Goal: Task Accomplishment & Management: Use online tool/utility

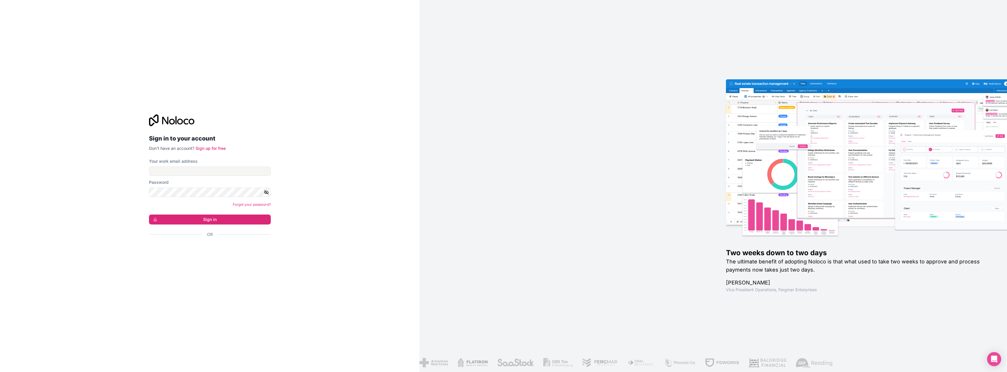
click at [662, 126] on div "Two weeks down to two days The ultimate benefit of adopting Noloco is that what…" at bounding box center [714, 186] width 588 height 372
click at [174, 174] on input "Your work email address" at bounding box center [210, 171] width 122 height 9
paste input "**********"
type input "**********"
click at [214, 216] on button "Sign in" at bounding box center [210, 220] width 122 height 10
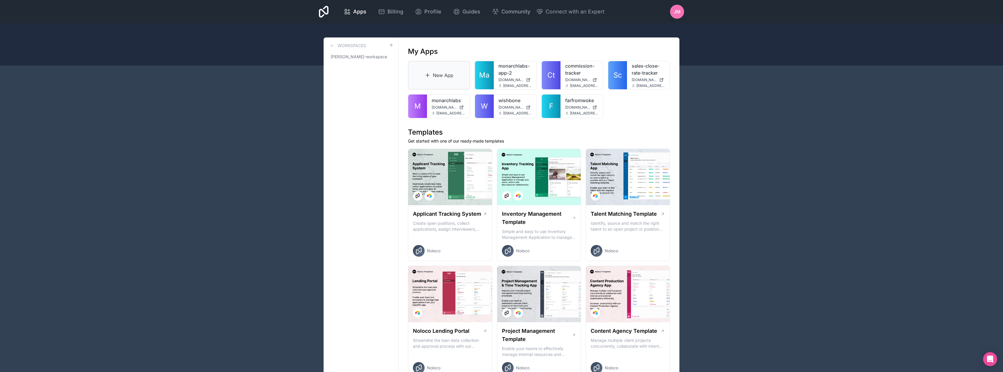
click at [443, 78] on link "New App" at bounding box center [439, 75] width 62 height 29
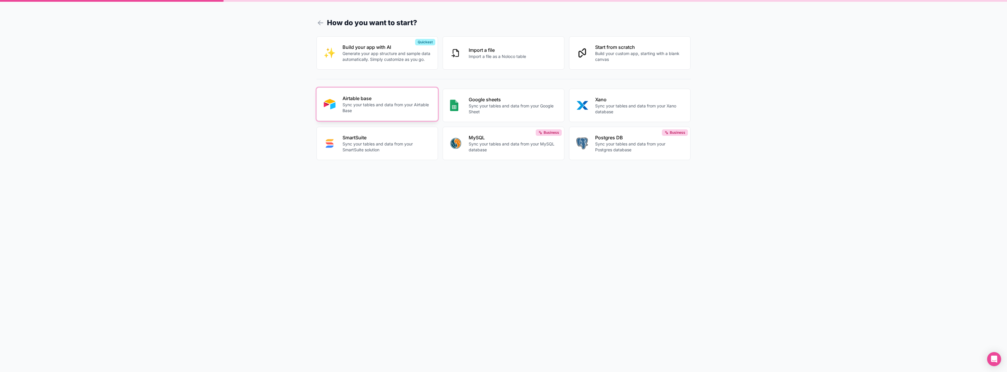
click at [368, 97] on p "Airtable base" at bounding box center [387, 98] width 88 height 7
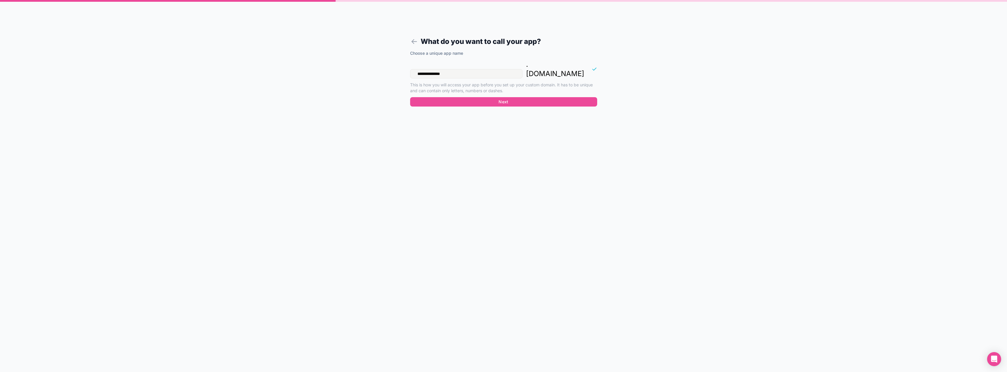
click at [523, 69] on input "**********" at bounding box center [466, 73] width 112 height 9
type input "*********"
click at [529, 97] on button "Next" at bounding box center [503, 101] width 187 height 9
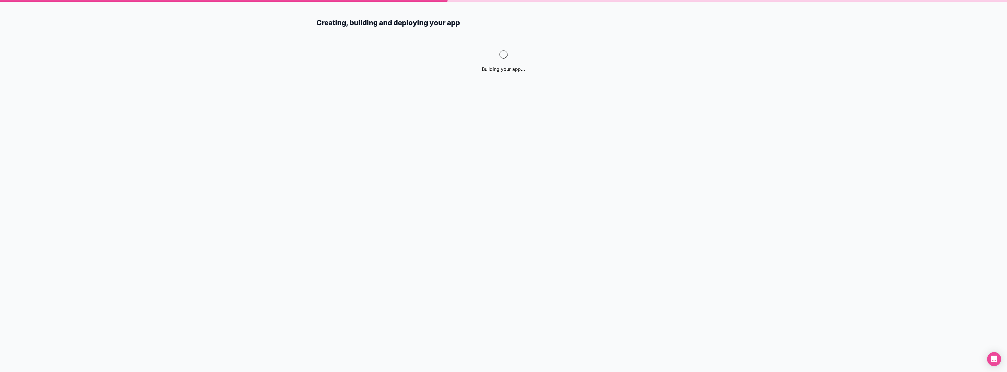
click at [0, 372] on nordpass-portal at bounding box center [0, 372] width 0 height 0
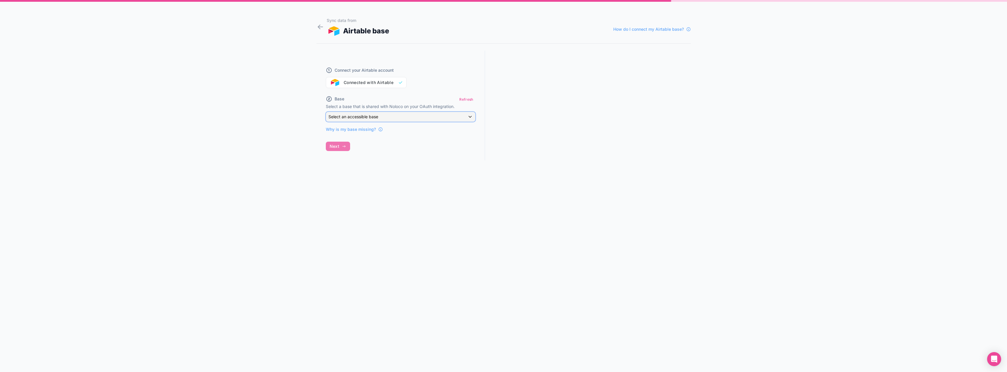
click at [410, 113] on div "Select an accessible base" at bounding box center [400, 116] width 149 height 9
click at [379, 132] on input "text" at bounding box center [408, 130] width 158 height 9
type input "*"
click at [470, 101] on div at bounding box center [503, 186] width 1007 height 372
click at [463, 100] on button "Refresh" at bounding box center [466, 99] width 18 height 8
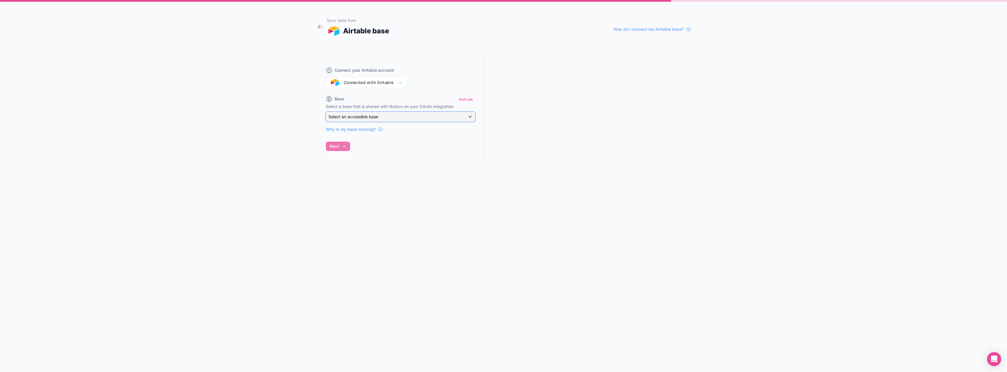
click at [456, 119] on div "Select an accessible base" at bounding box center [400, 116] width 149 height 9
click at [387, 197] on div at bounding box center [503, 186] width 1007 height 372
click at [386, 84] on div "Connect your Airtable account Connected with Airtable" at bounding box center [401, 74] width 150 height 28
click at [367, 129] on span "Why is my base missing?" at bounding box center [351, 130] width 50 height 6
click at [647, 27] on span "How do I connect my Airtable base?" at bounding box center [649, 29] width 71 height 6
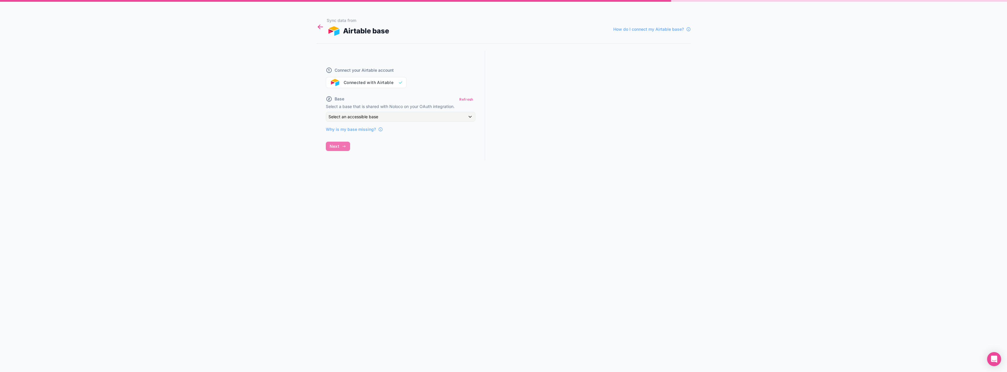
click at [320, 25] on icon at bounding box center [319, 26] width 2 height 2
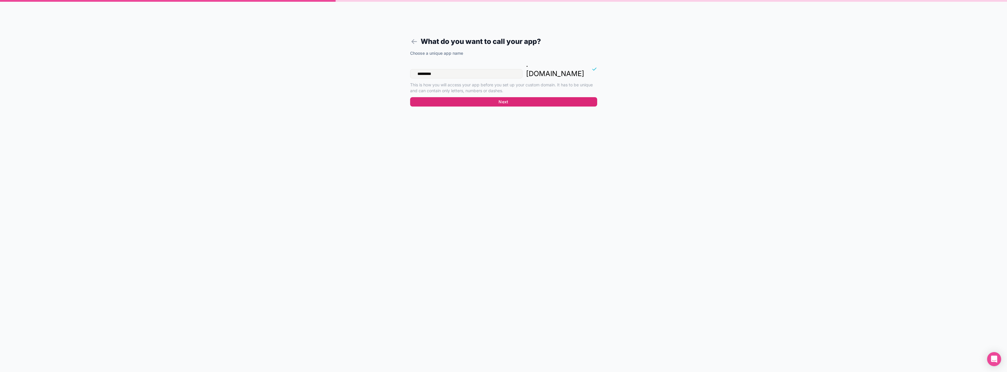
click at [560, 97] on button "Next" at bounding box center [503, 101] width 187 height 9
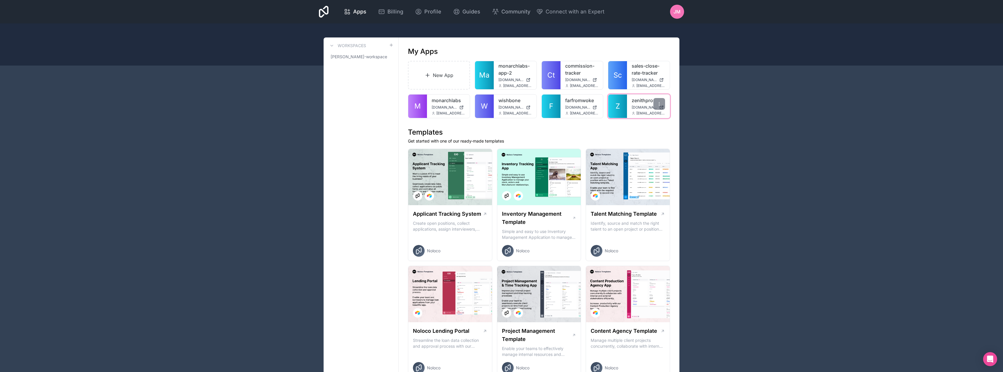
click at [645, 103] on link "zenithpro" at bounding box center [648, 100] width 33 height 7
click at [657, 101] on div at bounding box center [659, 104] width 12 height 12
click at [626, 142] on link "App settings" at bounding box center [630, 147] width 66 height 14
click at [638, 105] on span "zenithpro.noloco.co" at bounding box center [644, 107] width 25 height 5
